Goal: Ask a question

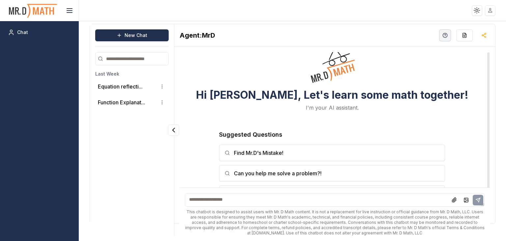
click at [263, 195] on textarea at bounding box center [335, 200] width 300 height 14
type textarea "**********"
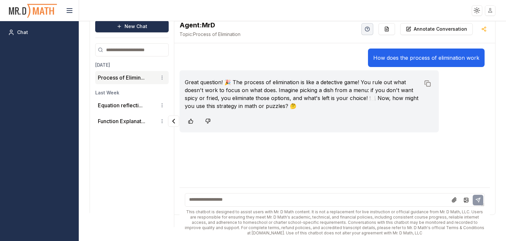
scroll to position [14, 0]
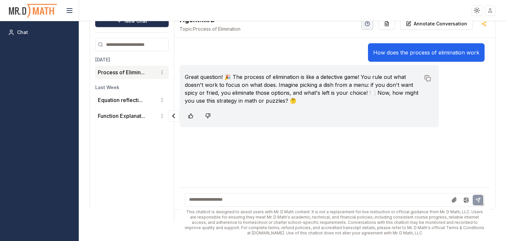
click at [249, 198] on textarea at bounding box center [335, 200] width 300 height 14
type textarea "**********"
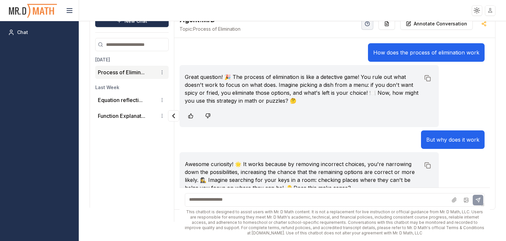
scroll to position [26, 0]
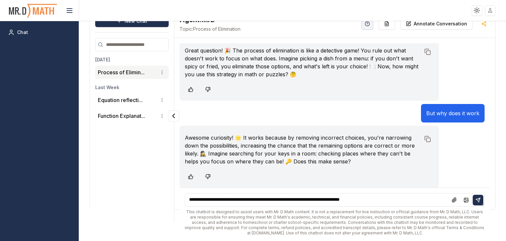
type textarea "**********"
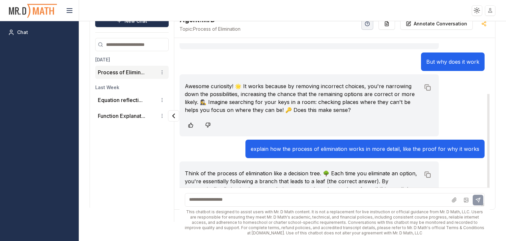
scroll to position [121, 0]
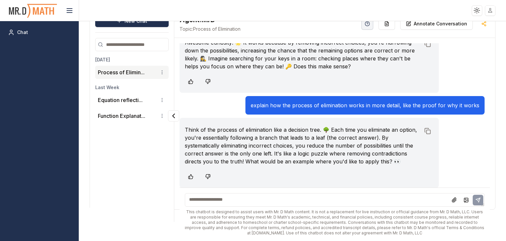
click at [265, 198] on textarea at bounding box center [335, 200] width 300 height 14
type textarea "**********"
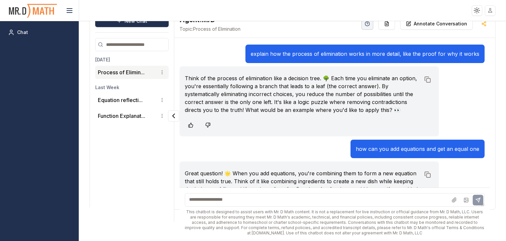
scroll to position [208, 0]
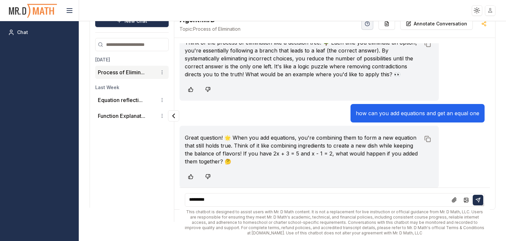
type textarea "**********"
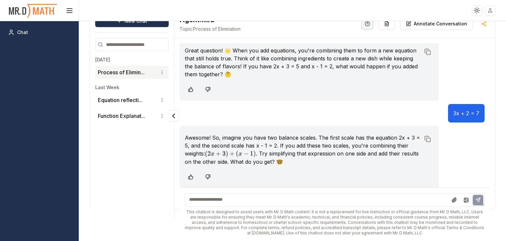
scroll to position [296, 0]
type textarea "**********"
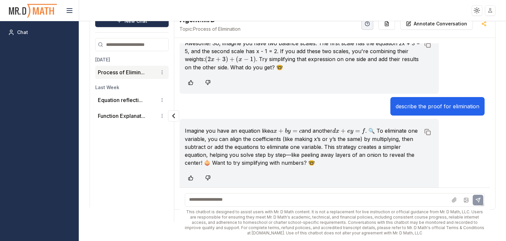
scroll to position [392, 0]
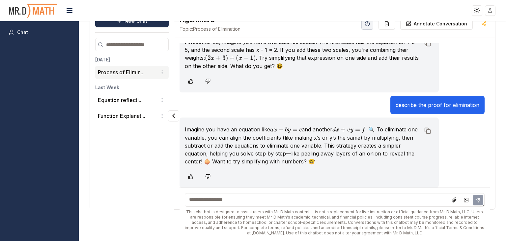
click at [302, 202] on textarea at bounding box center [335, 200] width 300 height 14
type textarea "**********"
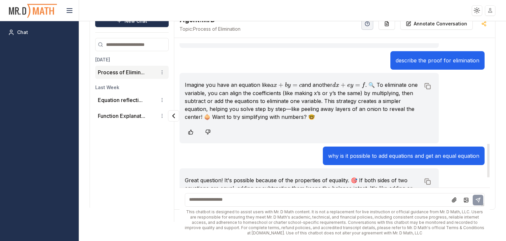
scroll to position [433, 0]
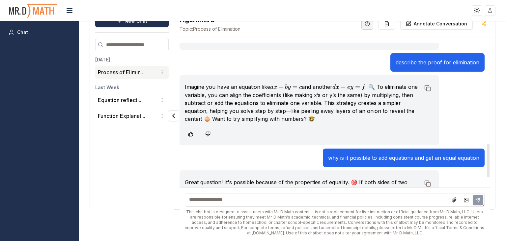
drag, startPoint x: 489, startPoint y: 171, endPoint x: 482, endPoint y: 161, distance: 12.3
click at [487, 161] on div at bounding box center [488, 160] width 2 height 33
click at [208, 135] on icon at bounding box center [207, 133] width 5 height 5
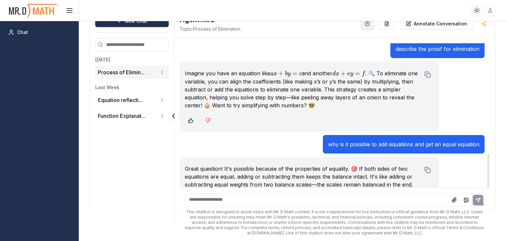
scroll to position [479, 0]
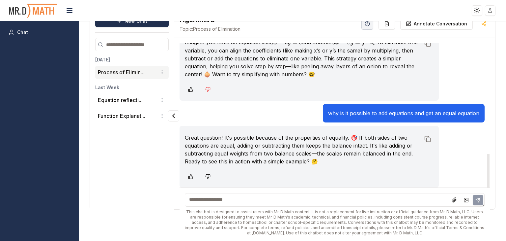
drag, startPoint x: 487, startPoint y: 167, endPoint x: 490, endPoint y: 182, distance: 14.4
click at [490, 182] on div at bounding box center [488, 170] width 2 height 33
drag, startPoint x: 487, startPoint y: 165, endPoint x: 501, endPoint y: 192, distance: 29.9
click at [490, 187] on div at bounding box center [488, 170] width 2 height 33
click at [236, 198] on textarea at bounding box center [335, 200] width 300 height 14
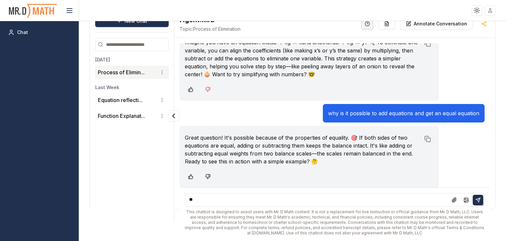
type textarea "*"
type textarea "**********"
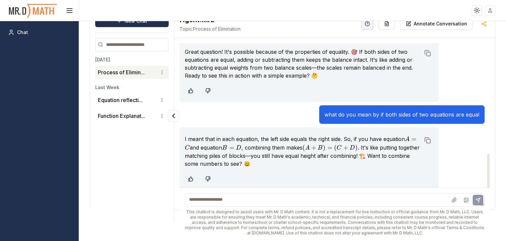
scroll to position [567, 0]
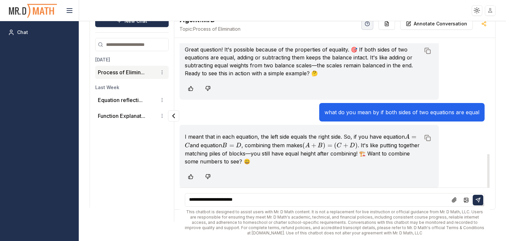
type textarea "**********"
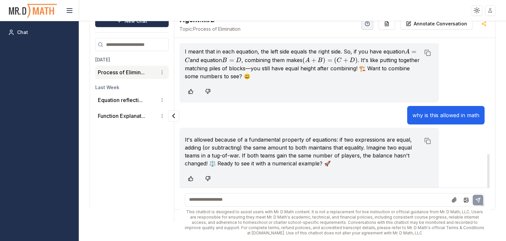
scroll to position [654, 0]
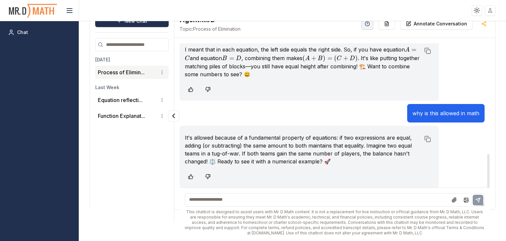
drag, startPoint x: 489, startPoint y: 164, endPoint x: 492, endPoint y: 208, distance: 44.2
click at [490, 187] on div at bounding box center [488, 170] width 2 height 33
click at [491, 196] on div "How does the process of elimination work Great question! 🎉 The process of elimi…" at bounding box center [334, 139] width 321 height 203
click at [492, 200] on div "How does the process of elimination work Great question! 🎉 The process of elimi…" at bounding box center [334, 139] width 321 height 203
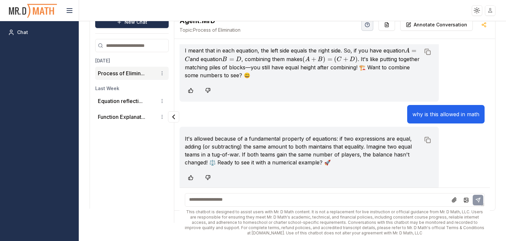
scroll to position [14, 0]
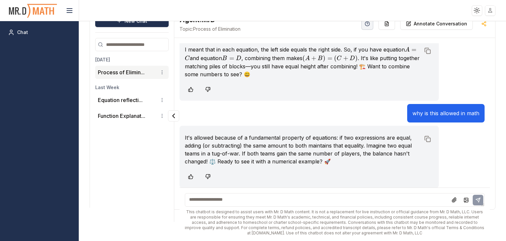
click at [496, 199] on div "New Chat [DATE] Process of Elimin... Last Week Equation reflecti... Function Ex…" at bounding box center [292, 131] width 427 height 220
click at [495, 199] on div "How does the process of elimination work Great question! 🎉 The process of elimi…" at bounding box center [334, 139] width 321 height 203
drag, startPoint x: 493, startPoint y: 200, endPoint x: 491, endPoint y: 194, distance: 6.9
click at [491, 194] on div "How does the process of elimination work Great question! 🎉 The process of elimi…" at bounding box center [334, 139] width 321 height 203
drag, startPoint x: 348, startPoint y: 191, endPoint x: 370, endPoint y: 173, distance: 28.2
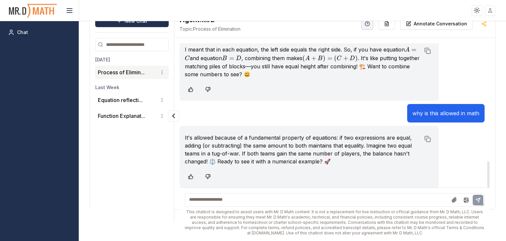
click at [370, 173] on div "How does the process of elimination work Great question! 🎉 The process of elimi…" at bounding box center [334, 139] width 321 height 203
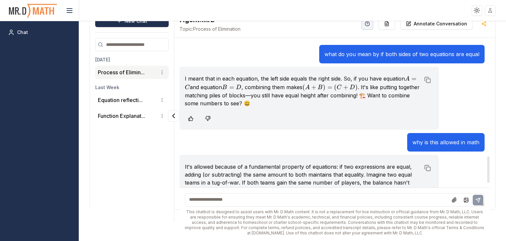
scroll to position [622, 0]
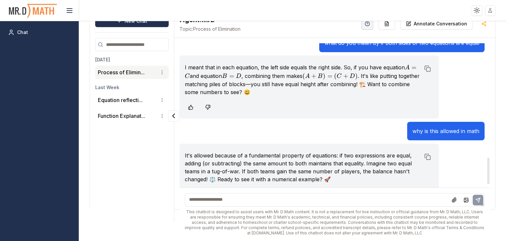
drag, startPoint x: 489, startPoint y: 174, endPoint x: 492, endPoint y: 171, distance: 4.9
click at [490, 171] on div at bounding box center [488, 171] width 2 height 26
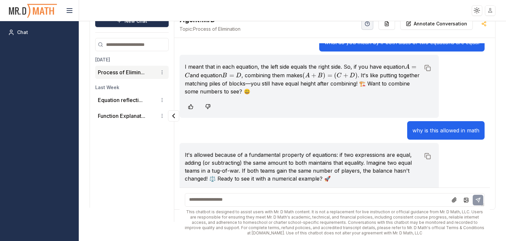
click at [263, 203] on textarea at bounding box center [335, 200] width 300 height 14
